Goal: Check status: Check status

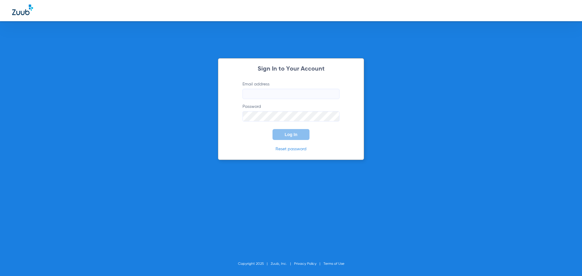
type input "[EMAIL_ADDRESS][DOMAIN_NAME]"
click at [290, 135] on span "Log In" at bounding box center [291, 134] width 13 height 5
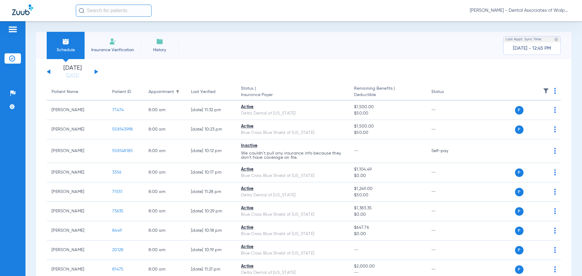
drag, startPoint x: 110, startPoint y: 12, endPoint x: 563, endPoint y: 95, distance: 460.6
click at [110, 12] on input "text" at bounding box center [114, 11] width 76 height 12
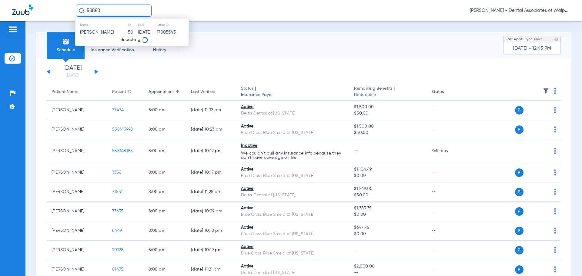
type input "50890"
click at [97, 33] on span "[PERSON_NAME]" at bounding box center [97, 32] width 34 height 5
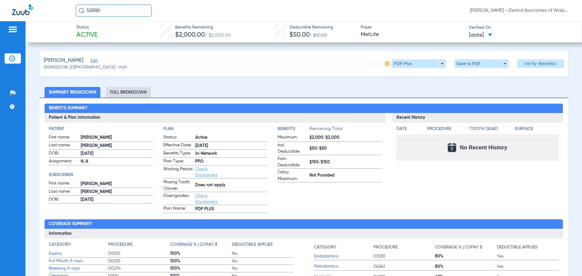
drag, startPoint x: 120, startPoint y: 11, endPoint x: 57, endPoint y: -14, distance: 68.4
click at [57, 0] on html "50890 [PERSON_NAME] - Dental Associates of Walpole Patients Insurance Verificat…" at bounding box center [291, 138] width 582 height 276
type input "558149993"
click at [99, 32] on span "[PERSON_NAME]" at bounding box center [97, 32] width 34 height 5
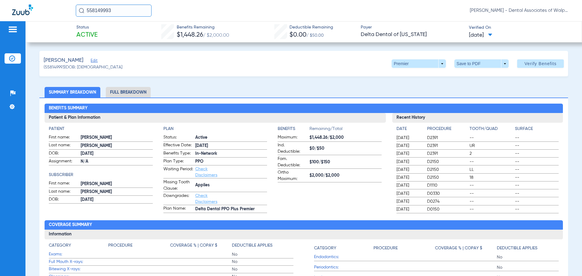
click at [0, 0] on html "558149993 [PERSON_NAME] - Dental Associates of Walpole Patients Insurance Verif…" at bounding box center [291, 138] width 582 height 276
type input "74011"
click at [88, 34] on span "[PERSON_NAME]" at bounding box center [97, 32] width 34 height 5
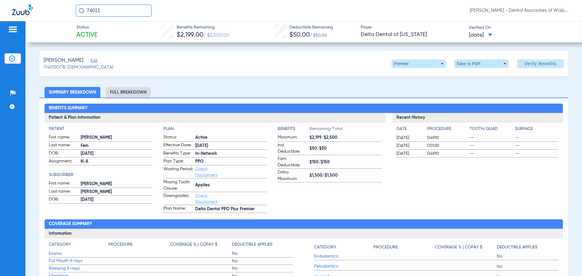
drag, startPoint x: 112, startPoint y: 7, endPoint x: 36, endPoint y: -4, distance: 76.4
click at [36, 0] on html "74011 [PERSON_NAME] - Dental Associates of Walpole Patients Insurance Verificat…" at bounding box center [291, 138] width 582 height 276
type input "25196"
click at [112, 32] on span "[PERSON_NAME]" at bounding box center [97, 32] width 34 height 5
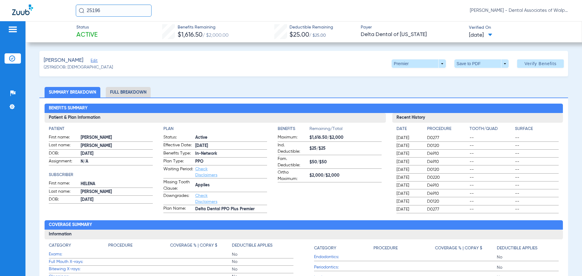
drag, startPoint x: 103, startPoint y: 11, endPoint x: 98, endPoint y: 1, distance: 11.3
click at [61, 2] on div "25196 [PERSON_NAME] - Dental Associates of Walpole" at bounding box center [291, 10] width 582 height 21
click at [114, 15] on input "text" at bounding box center [114, 11] width 76 height 12
type input "558143563"
click at [103, 31] on span "[PERSON_NAME]" at bounding box center [97, 32] width 34 height 5
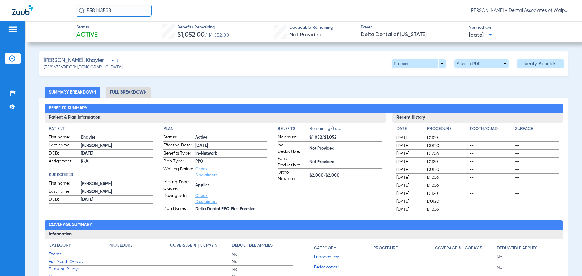
drag, startPoint x: 88, startPoint y: 14, endPoint x: 84, endPoint y: 8, distance: 7.3
click at [53, 13] on div "558143563 [PERSON_NAME] - Dental Associates of Walpole" at bounding box center [291, 10] width 582 height 21
type input "558147487"
click at [99, 33] on span "[PERSON_NAME]" at bounding box center [97, 32] width 34 height 5
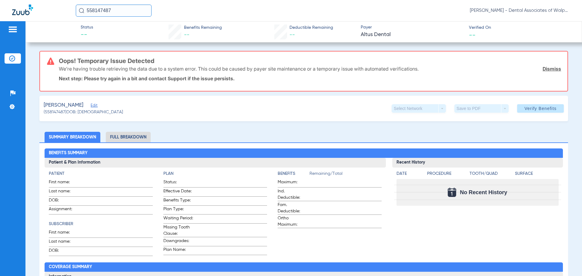
drag, startPoint x: 120, startPoint y: 12, endPoint x: 50, endPoint y: 8, distance: 70.8
click at [50, 8] on div "558147487 [PERSON_NAME] - Dental Associates of Walpole" at bounding box center [291, 10] width 582 height 21
type input "64060"
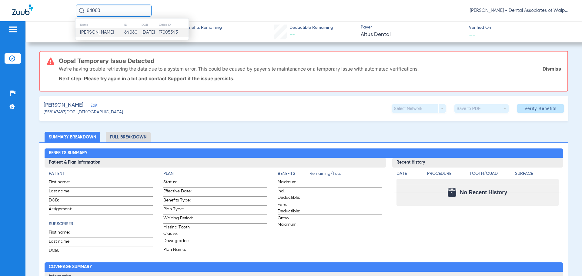
click at [99, 33] on span "[PERSON_NAME]" at bounding box center [97, 32] width 34 height 5
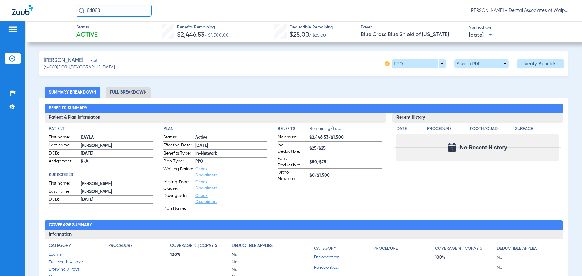
click at [106, 10] on input "64060" at bounding box center [114, 11] width 76 height 12
click at [98, 32] on span "[PERSON_NAME]" at bounding box center [97, 32] width 34 height 5
drag, startPoint x: 75, startPoint y: 7, endPoint x: 37, endPoint y: 6, distance: 37.9
click at [37, 6] on div "64060 [PERSON_NAME] - Dental Associates of Walpole" at bounding box center [291, 10] width 582 height 21
type input "558146539"
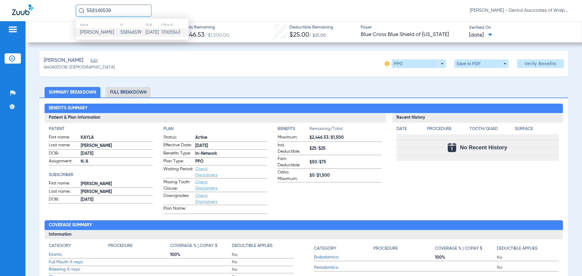
click at [96, 33] on span "[PERSON_NAME]" at bounding box center [97, 32] width 34 height 5
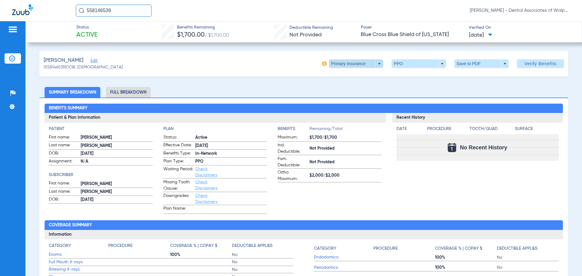
click at [376, 65] on span at bounding box center [356, 63] width 54 height 8
click at [343, 87] on span "Secondary Insurance" at bounding box center [350, 88] width 40 height 4
drag, startPoint x: 118, startPoint y: 9, endPoint x: 72, endPoint y: 8, distance: 45.8
click at [72, 8] on div "558146539 [PERSON_NAME] - Dental Associates of Walpole" at bounding box center [291, 10] width 582 height 21
type input "558146538"
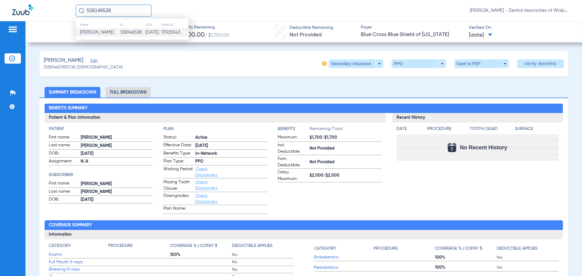
click at [98, 32] on span "[PERSON_NAME]" at bounding box center [97, 32] width 34 height 5
click at [376, 64] on span at bounding box center [356, 63] width 54 height 8
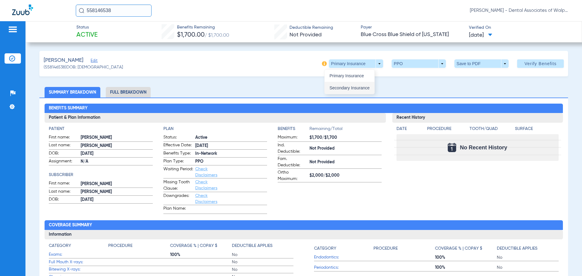
click at [338, 89] on span "Secondary Insurance" at bounding box center [350, 88] width 40 height 4
drag, startPoint x: 124, startPoint y: 11, endPoint x: 1, endPoint y: -18, distance: 127.1
click at [1, 0] on html "558146538 [PERSON_NAME] - Dental Associates of Walpole Patients Insurance Verif…" at bounding box center [291, 138] width 582 height 276
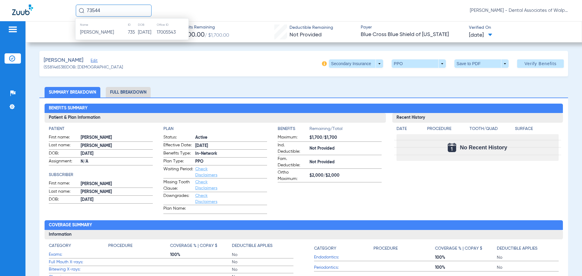
type input "73544"
click at [91, 32] on span "[PERSON_NAME]" at bounding box center [97, 32] width 34 height 5
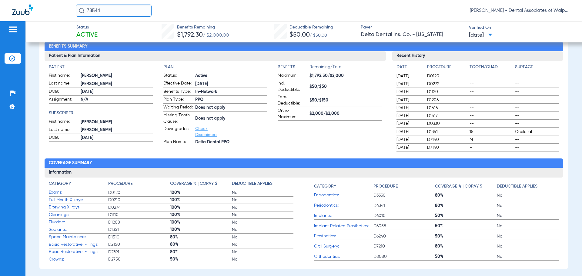
scroll to position [30, 0]
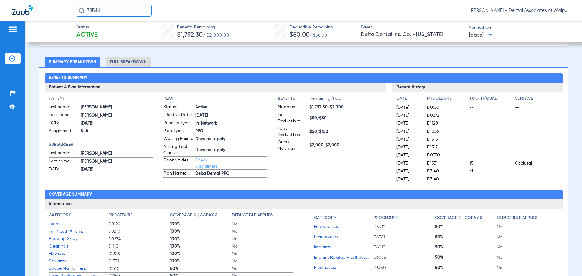
drag, startPoint x: 108, startPoint y: 9, endPoint x: 70, endPoint y: 10, distance: 38.2
click at [70, 10] on div "73544 [PERSON_NAME] - Dental Associates of Walpole" at bounding box center [291, 10] width 582 height 21
type input "558151124"
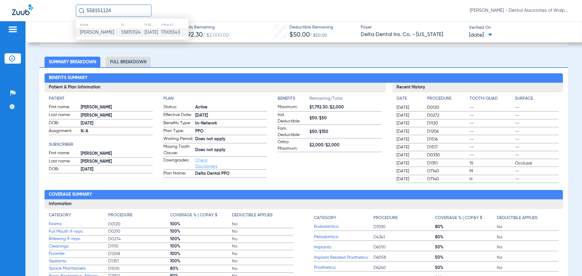
click at [106, 32] on span "[PERSON_NAME]" at bounding box center [97, 32] width 34 height 5
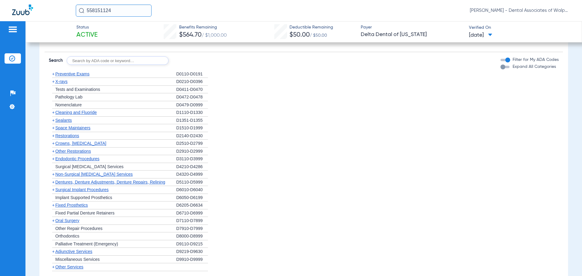
scroll to position [334, 0]
